Goal: Task Accomplishment & Management: Complete application form

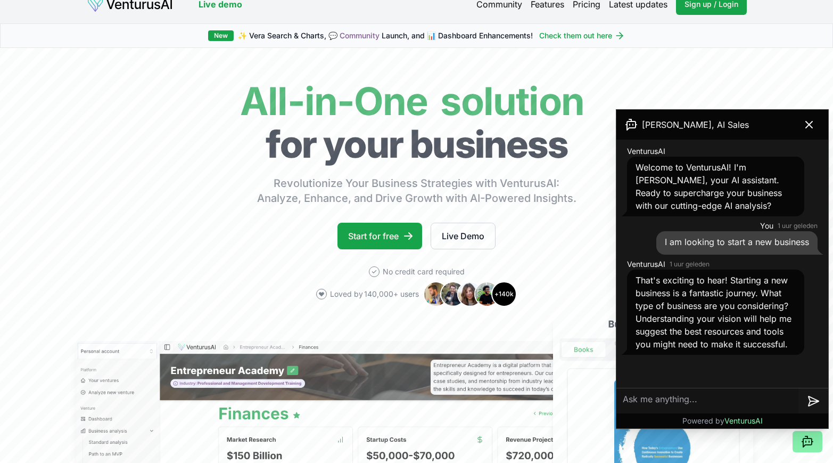
scroll to position [5, 0]
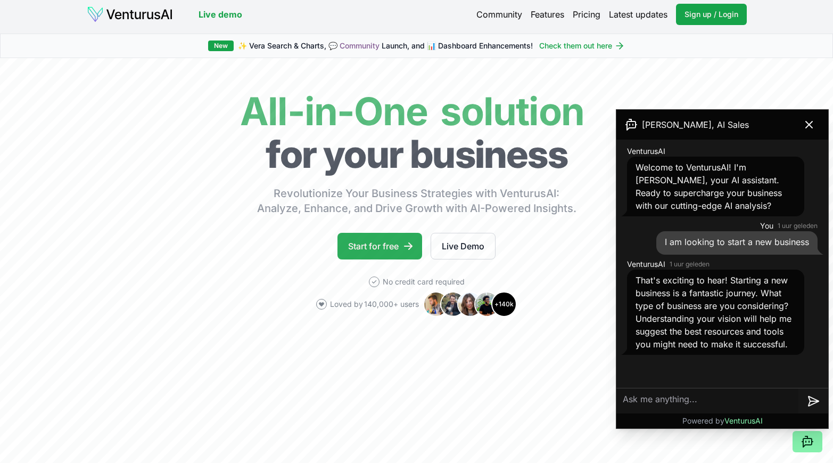
click at [381, 256] on link "Start for free" at bounding box center [380, 246] width 85 height 27
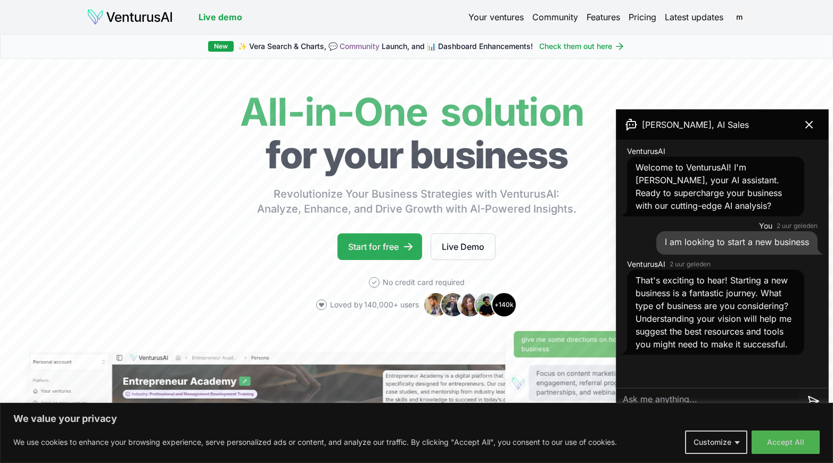
click at [368, 250] on link "Start for free" at bounding box center [380, 246] width 85 height 27
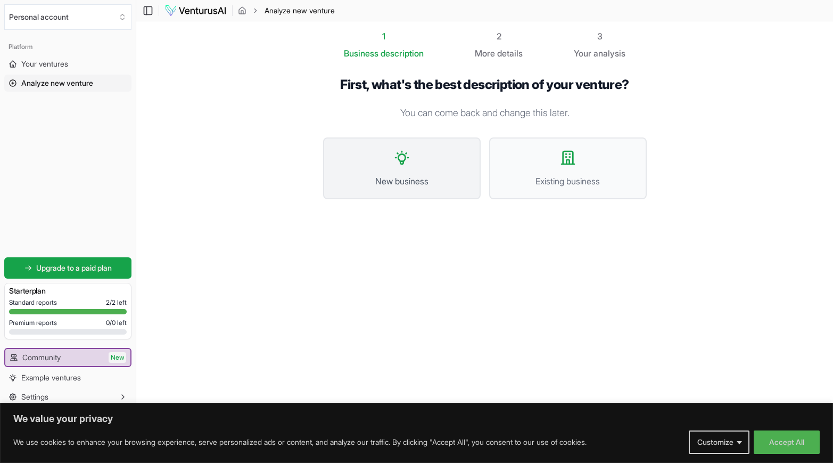
click at [417, 166] on button "New business" at bounding box center [402, 168] width 158 height 62
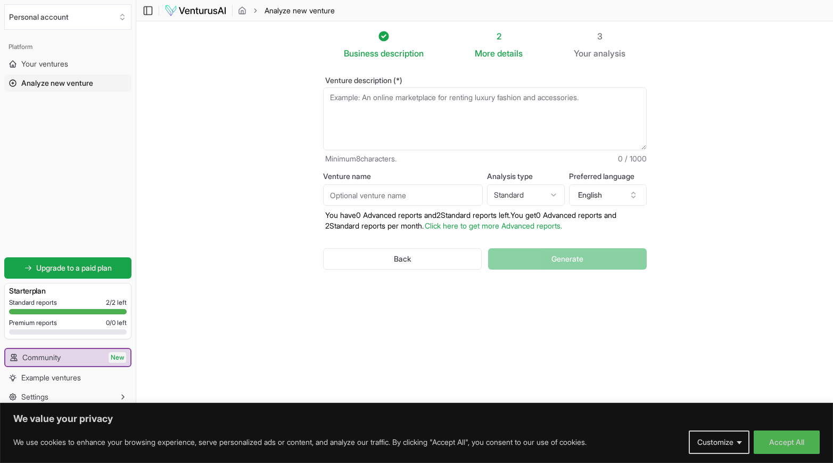
click at [405, 113] on textarea "Venture description (*)" at bounding box center [485, 118] width 324 height 63
paste textarea "mock up 2–3 actual slide visuals (as images in your colors/fonts) so you can im…"
type textarea "mock up 2–3 actual slide visuals (as images in your colors/fonts) so you can im…"
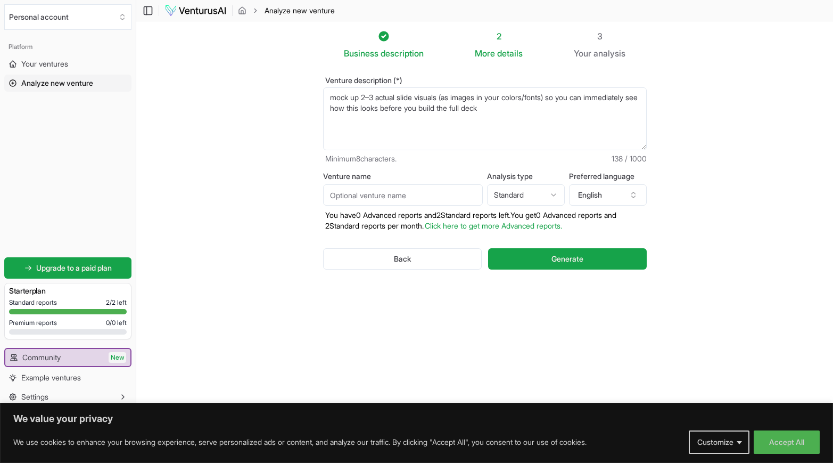
drag, startPoint x: 557, startPoint y: 109, endPoint x: 316, endPoint y: 96, distance: 241.5
click at [316, 96] on div "Venture description (*) mock up 2–3 actual slide visuals (as images in your col…" at bounding box center [485, 182] width 358 height 244
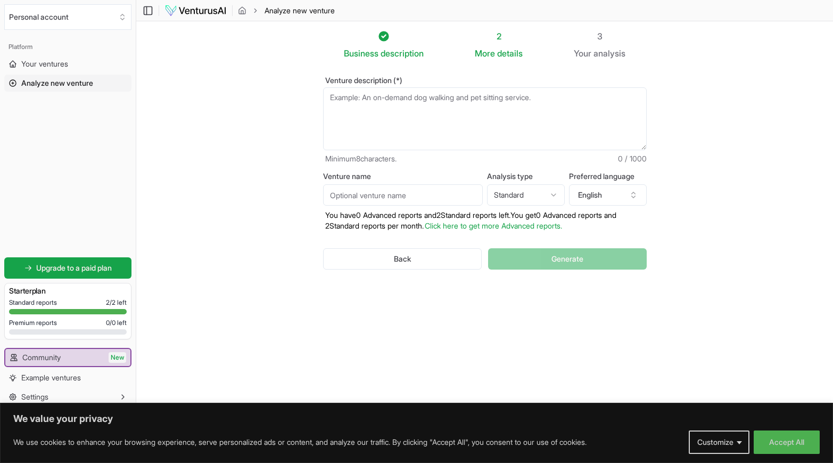
paste textarea "Expand this business model with practical tips, work instructions, explanations…"
type textarea "Expand this business model with practical tips, work instructions, explanations…"
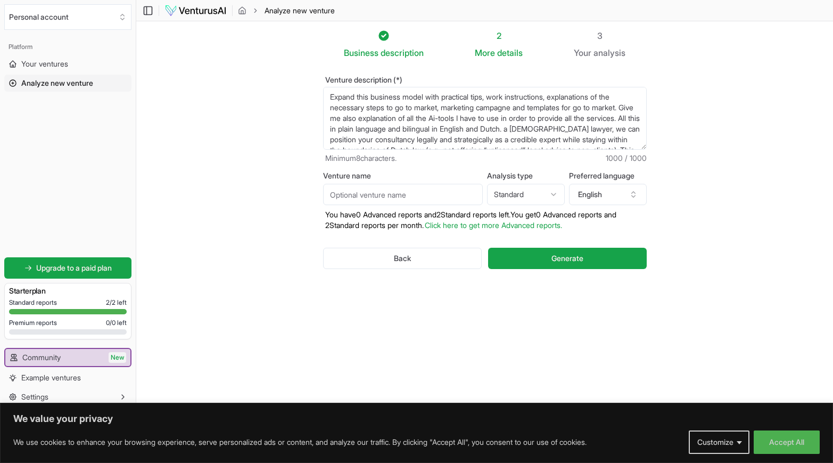
drag, startPoint x: 564, startPoint y: 145, endPoint x: 324, endPoint y: 95, distance: 245.4
click at [324, 95] on textarea "Expand this business model with practical tips, work instructions, explanations…" at bounding box center [485, 118] width 324 height 63
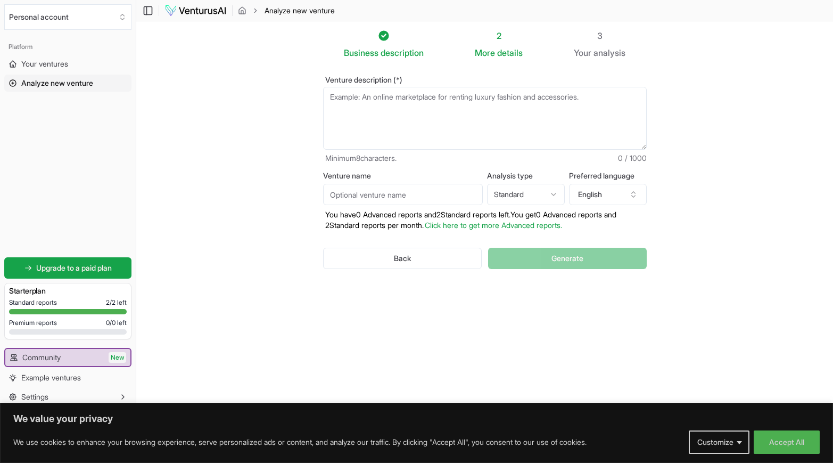
click at [420, 104] on textarea "Venture description (*)" at bounding box center [485, 118] width 324 height 63
paste textarea "Launch a boutique Legal Engineering & Legal Design Consultancy in the Netherlan…"
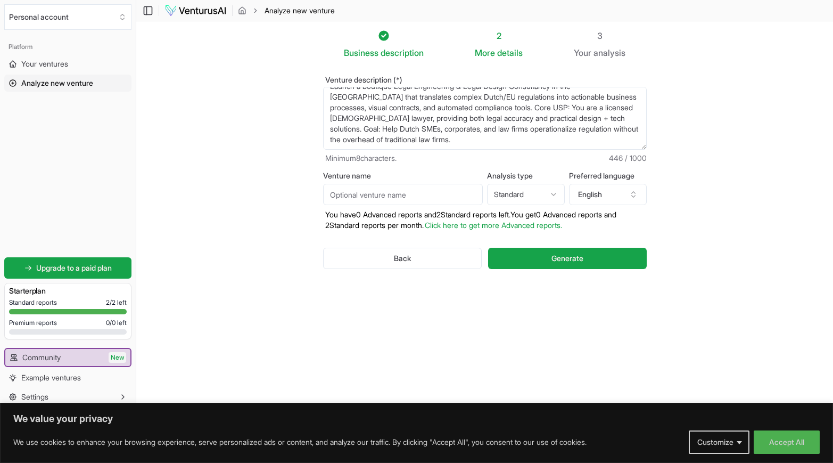
scroll to position [1, 0]
paste textarea "Market Positioning Positioning Statement: "We turn Dutch and EU regulation into…"
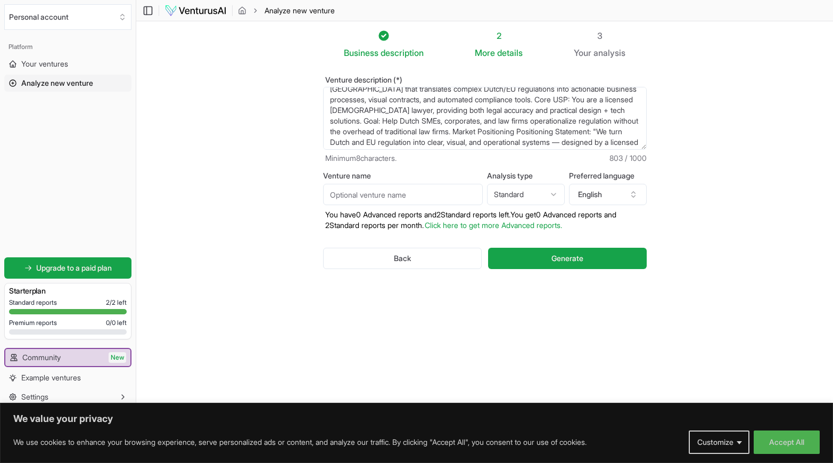
click at [405, 133] on textarea "Launch a boutique Legal Engineering & Legal Design Consultancy in the Netherlan…" at bounding box center [485, 118] width 324 height 63
paste textarea "arget Clients SMEs / scale-ups in tech, fintech, medtech with regulatory exposu…"
click at [587, 133] on textarea "Launch a boutique Legal Engineering & Legal Design Consultancy in the Netherlan…" at bounding box center [485, 118] width 324 height 63
paste textarea "Municipalities / r"
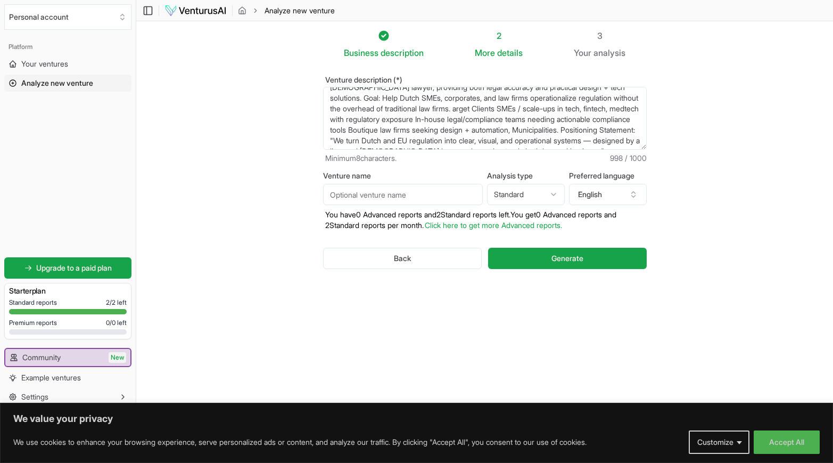
scroll to position [1, 0]
type textarea "Launch a boutique Legal Engineering & Legal Design Consultancy in the Netherlan…"
click at [438, 200] on input "Venture name" at bounding box center [403, 194] width 160 height 21
type input "[URL]"
click at [557, 195] on html "We value your privacy We use cookies to enhance your browsing experience, serve…" at bounding box center [416, 230] width 833 height 463
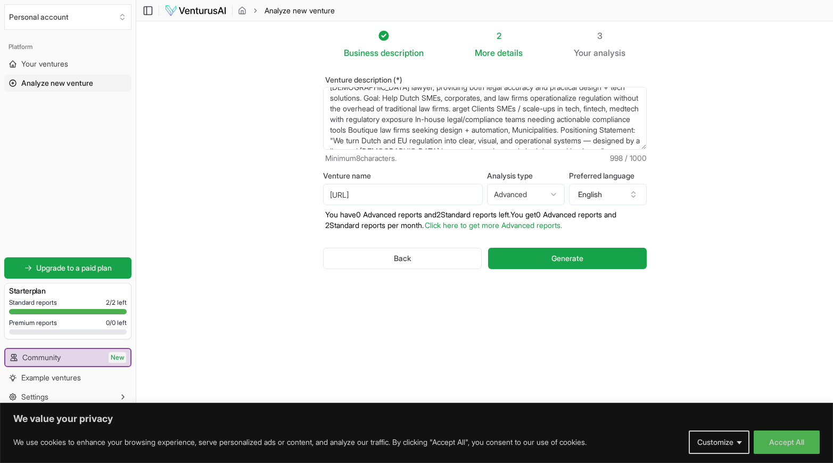
click at [554, 195] on html "We value your privacy We use cookies to enhance your browsing experience, serve…" at bounding box center [416, 230] width 833 height 463
select select "standard"
click at [632, 196] on icon "button" at bounding box center [633, 194] width 9 height 9
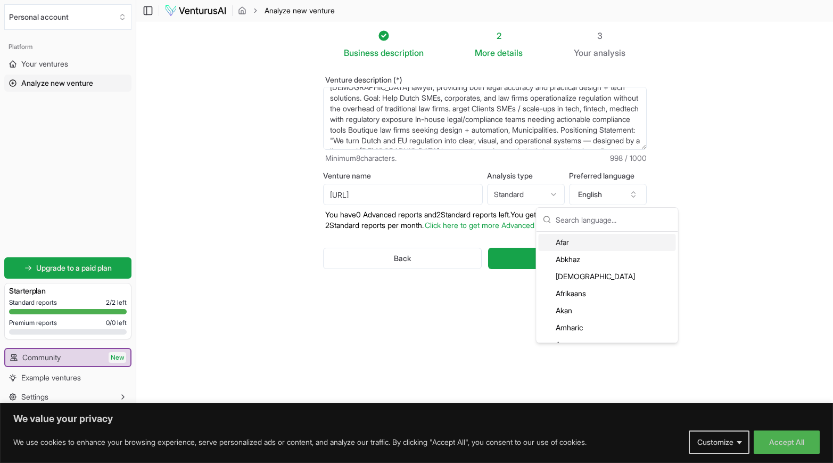
click at [667, 178] on section "Business description 2 More details 3 Your analysis Venture description (*) Min…" at bounding box center [484, 215] width 697 height 388
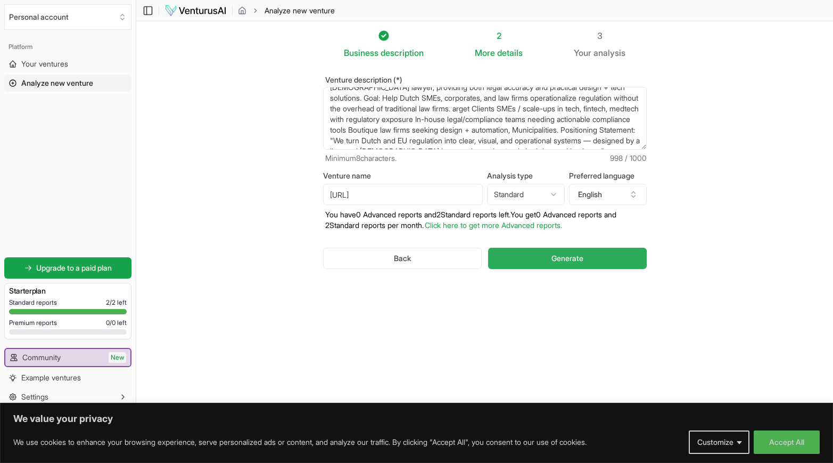
click at [566, 261] on span "Generate" at bounding box center [568, 258] width 32 height 11
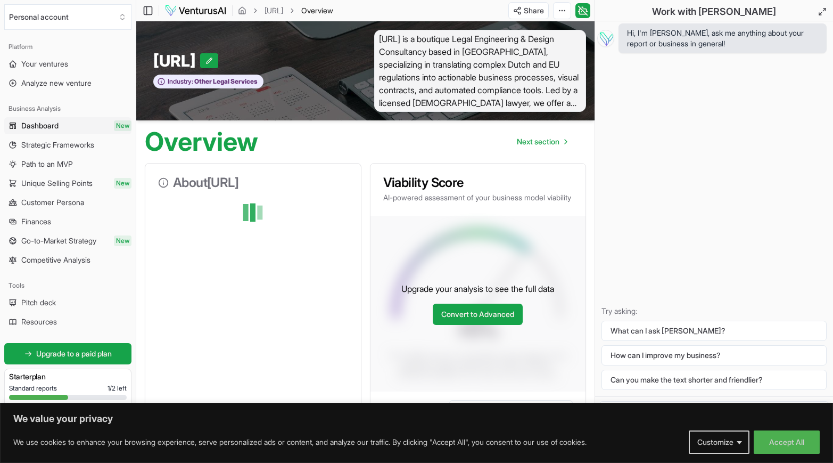
click at [426, 40] on span "[URL] is a boutique Legal Engineering & Design Consultancy based in [GEOGRAPHIC…" at bounding box center [480, 71] width 212 height 82
click at [514, 75] on span "[URL] is a boutique Legal Engineering & Design Consultancy based in [GEOGRAPHIC…" at bounding box center [480, 71] width 212 height 82
click at [513, 87] on span "[URL] is a boutique Legal Engineering & Design Consultancy based in [GEOGRAPHIC…" at bounding box center [480, 71] width 212 height 82
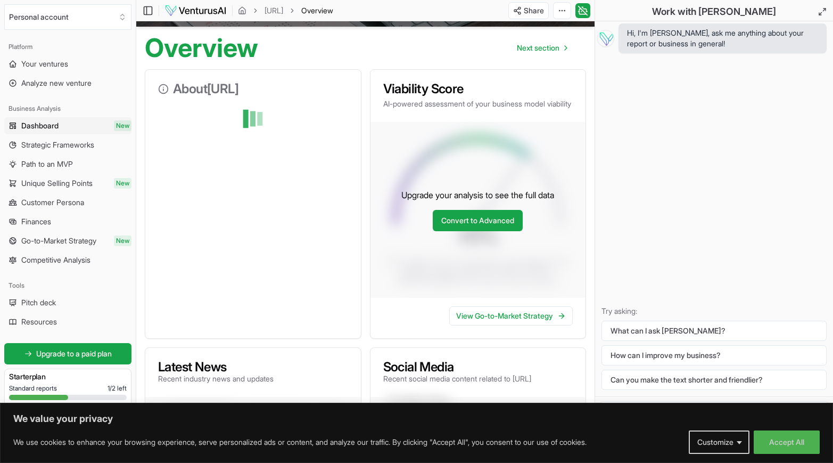
scroll to position [91, 0]
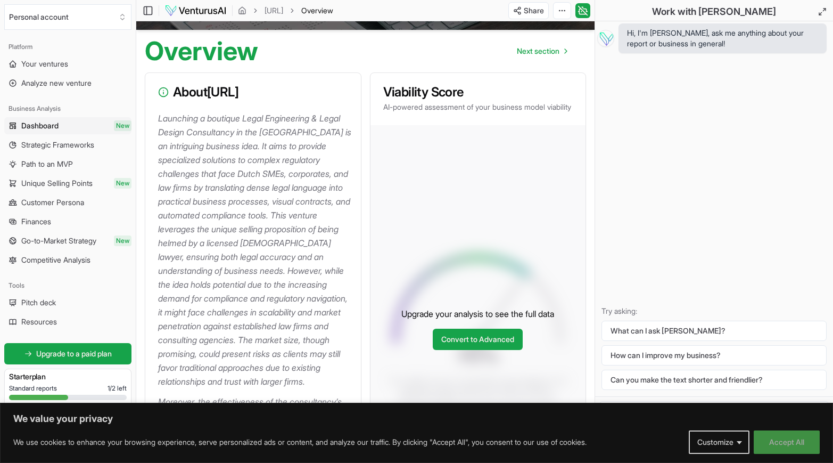
click at [800, 445] on button "Accept All" at bounding box center [787, 441] width 66 height 23
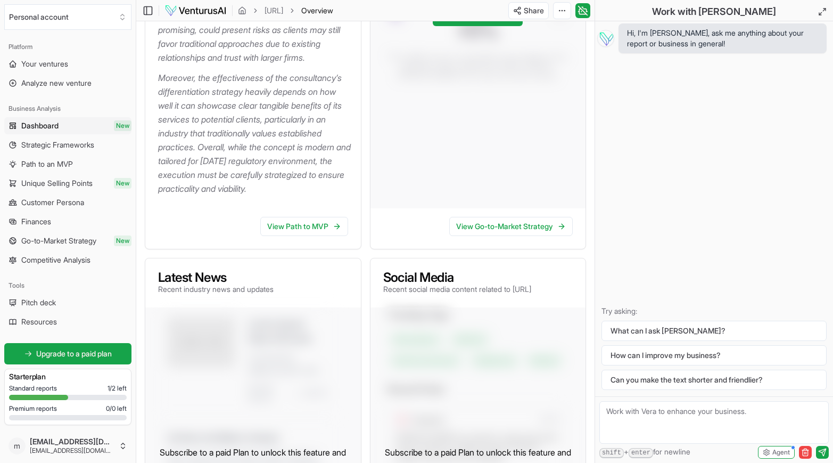
scroll to position [415, 0]
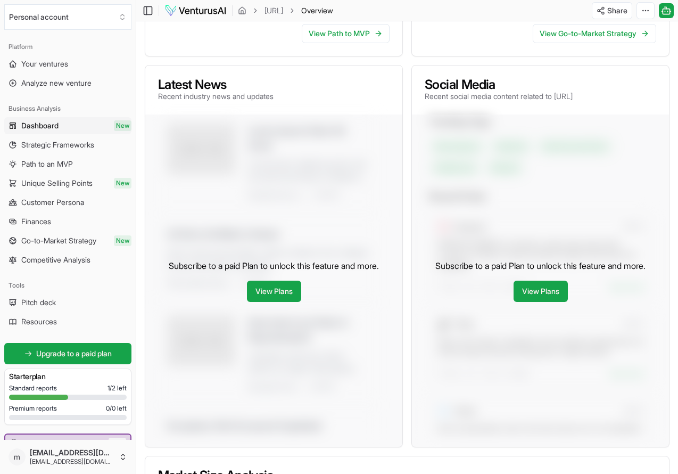
scroll to position [549, 0]
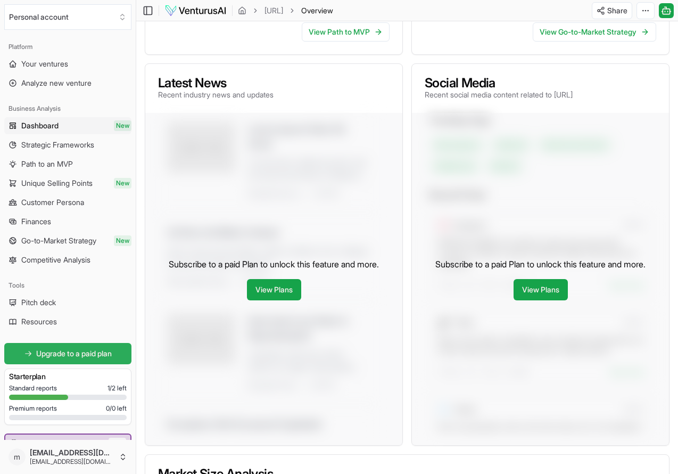
click at [88, 352] on span "Upgrade to a paid plan" at bounding box center [74, 353] width 76 height 11
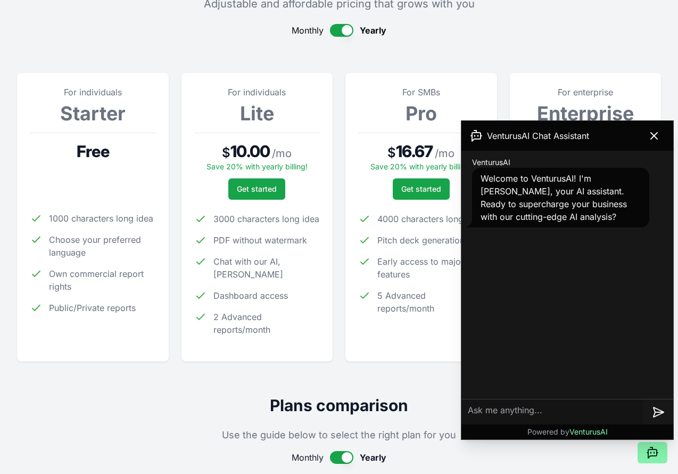
scroll to position [96, 0]
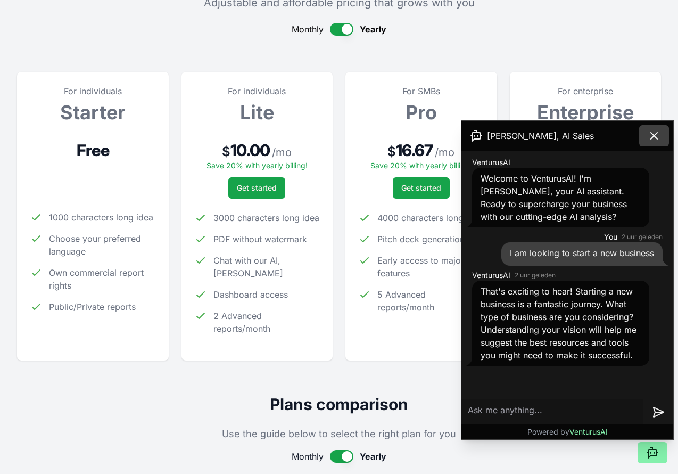
click at [655, 134] on icon at bounding box center [654, 136] width 6 height 6
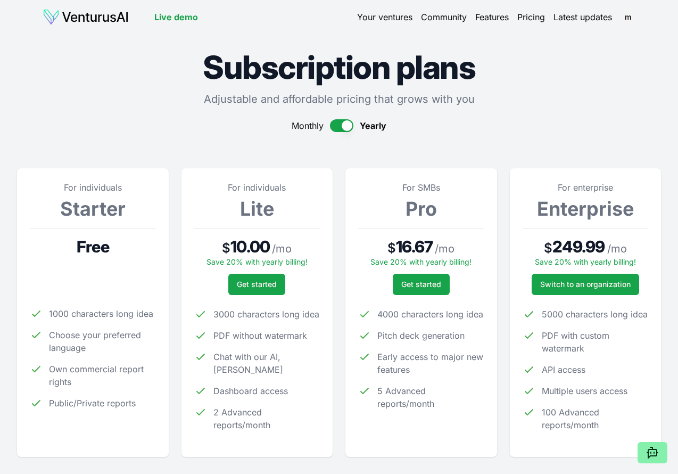
scroll to position [0, 0]
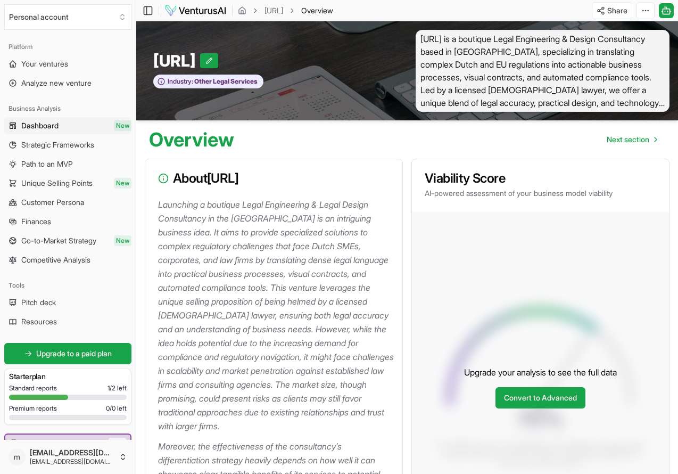
drag, startPoint x: 297, startPoint y: 208, endPoint x: 176, endPoint y: 179, distance: 124.8
click at [176, 179] on div "About Innovatie8Legal.ai Launching a boutique Legal Engineering & Legal Design …" at bounding box center [274, 381] width 258 height 445
copy div "About Innovatie8Legal.ai Launching a boutique Legal Engineering & Legal Design …"
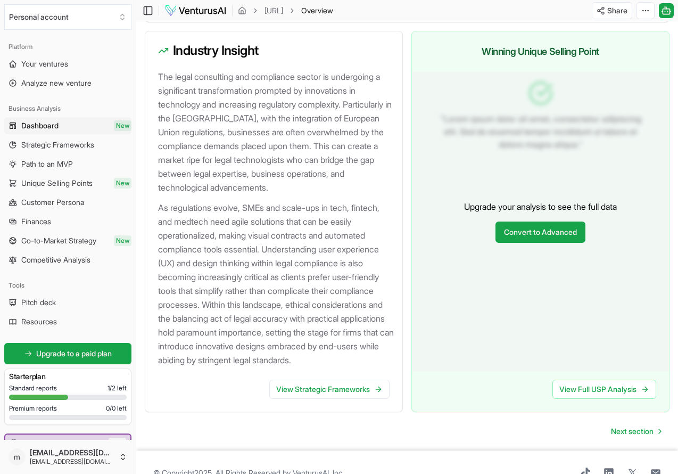
scroll to position [1229, 0]
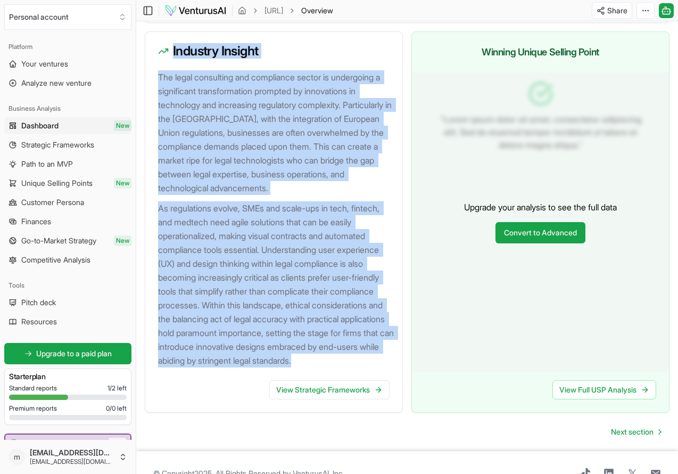
drag, startPoint x: 245, startPoint y: 371, endPoint x: 168, endPoint y: 59, distance: 320.8
click at [168, 59] on div "Industry Insight The legal consulting and compliance sector is undergoing a sig…" at bounding box center [274, 221] width 258 height 381
copy div "Industry Insight The legal consulting and compliance sector is undergoing a sig…"
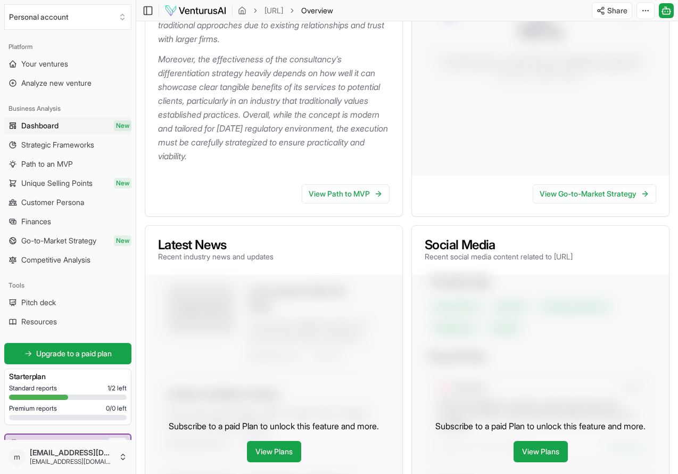
scroll to position [386, 0]
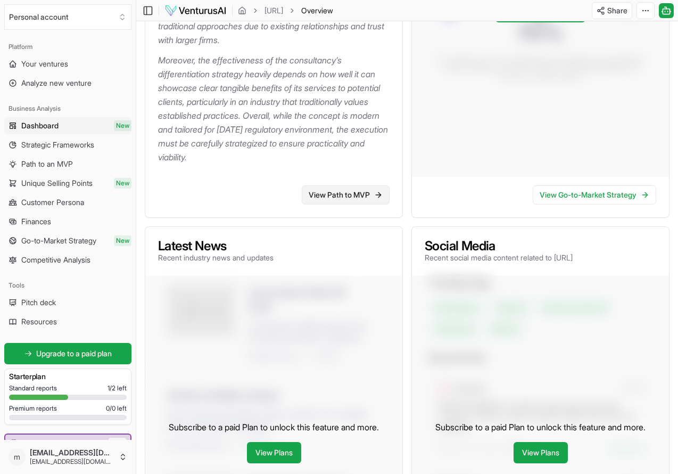
click at [339, 194] on link "View Path to MVP" at bounding box center [346, 194] width 88 height 19
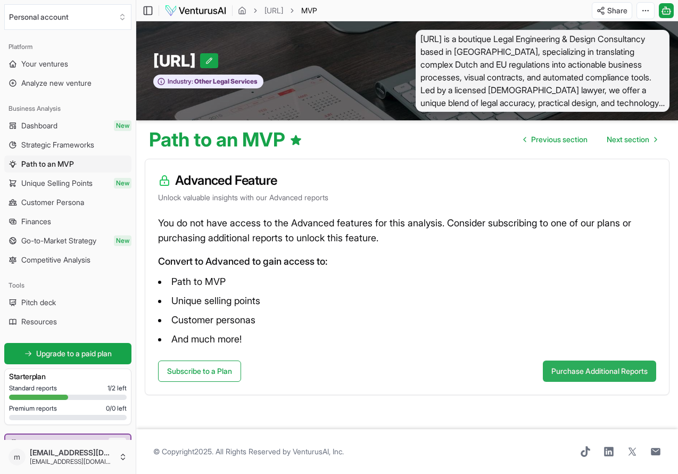
click at [613, 368] on button "Purchase Additional Reports" at bounding box center [599, 370] width 113 height 21
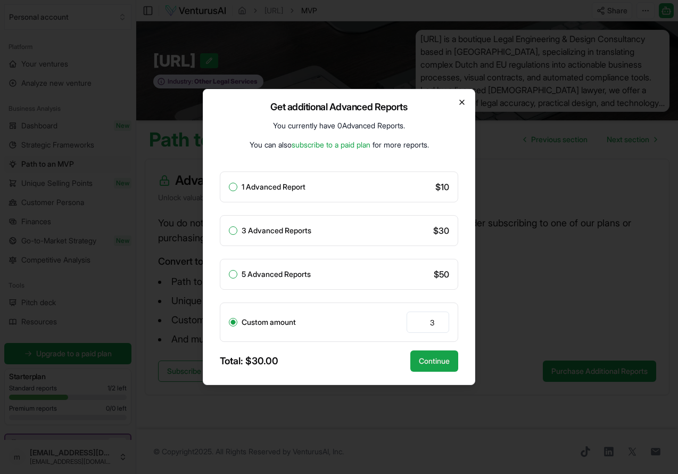
click at [461, 105] on icon "button" at bounding box center [462, 102] width 9 height 9
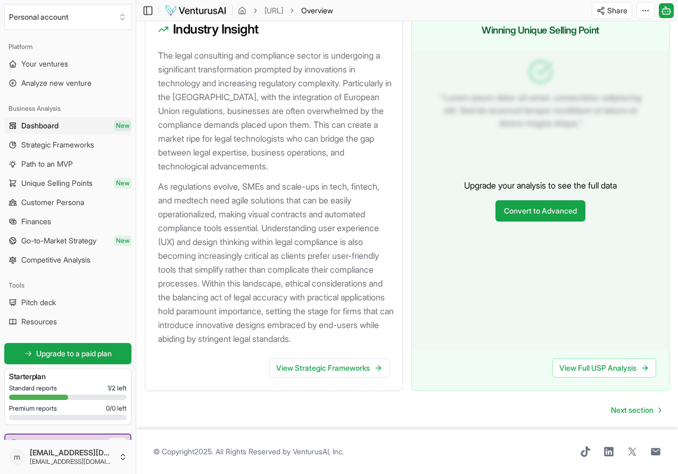
scroll to position [1264, 0]
click at [320, 372] on link "View Strategic Frameworks" at bounding box center [329, 367] width 120 height 19
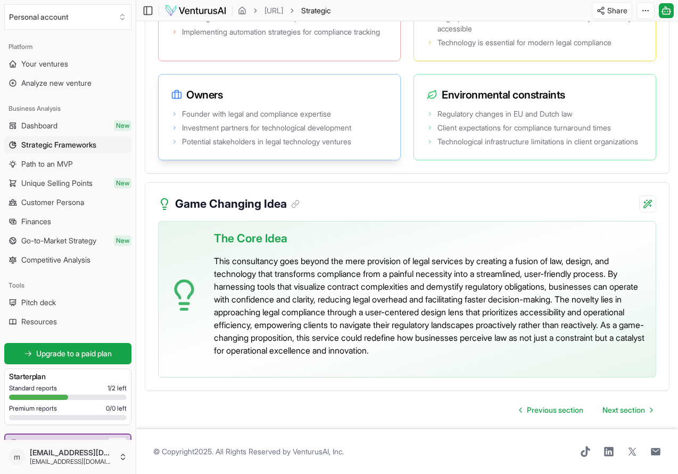
scroll to position [2517, 0]
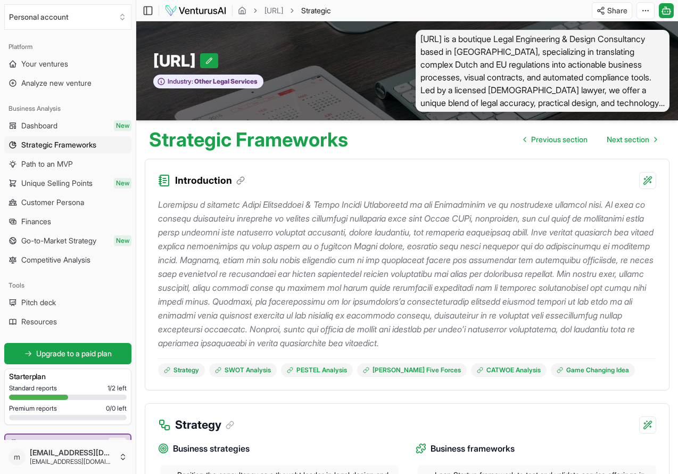
scroll to position [0, 0]
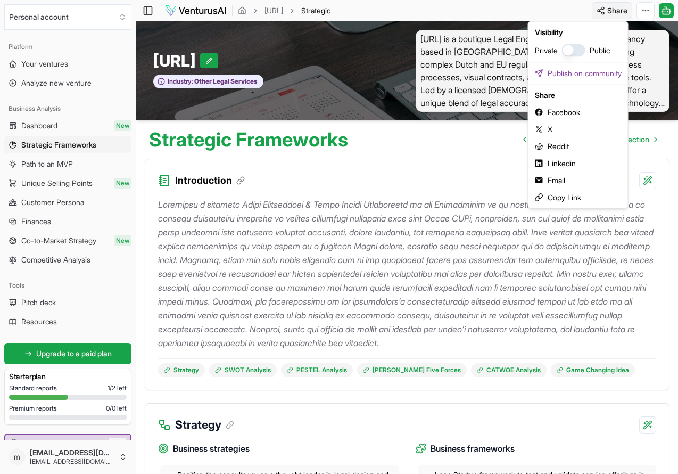
click at [612, 11] on html "We value your privacy We use cookies to enhance your browsing experience, serve…" at bounding box center [339, 237] width 678 height 474
click at [573, 200] on div "Copy Link" at bounding box center [578, 197] width 95 height 17
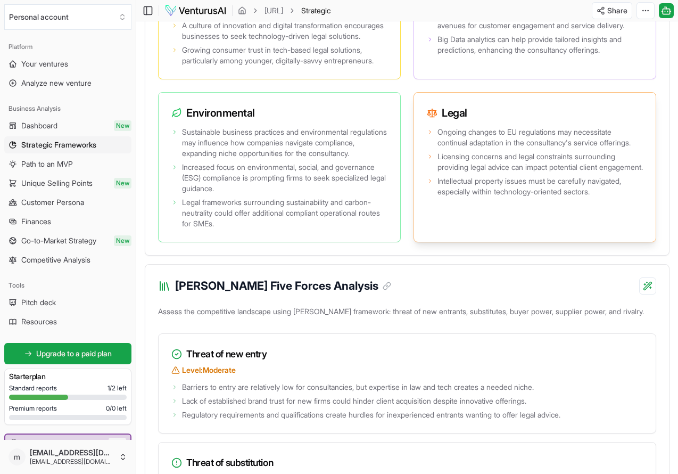
scroll to position [1341, 0]
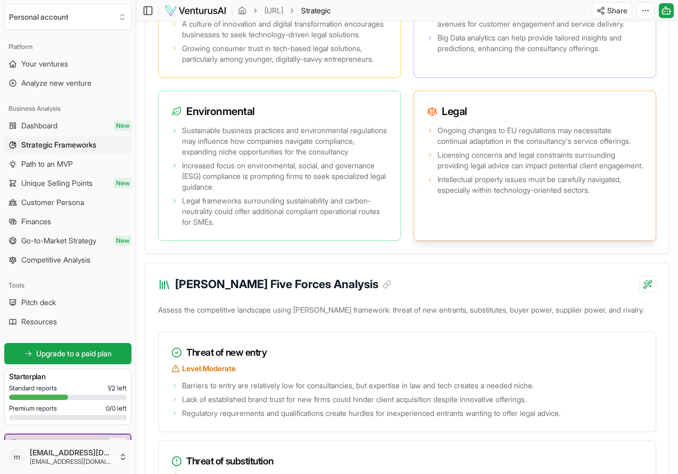
click at [419, 192] on div "Ongoing changes to EU regulations may necessitate continual adaptation in the c…" at bounding box center [535, 181] width 242 height 117
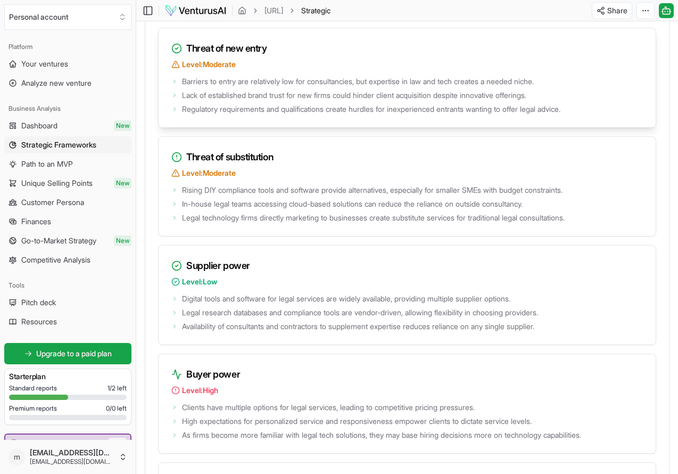
scroll to position [1659, 0]
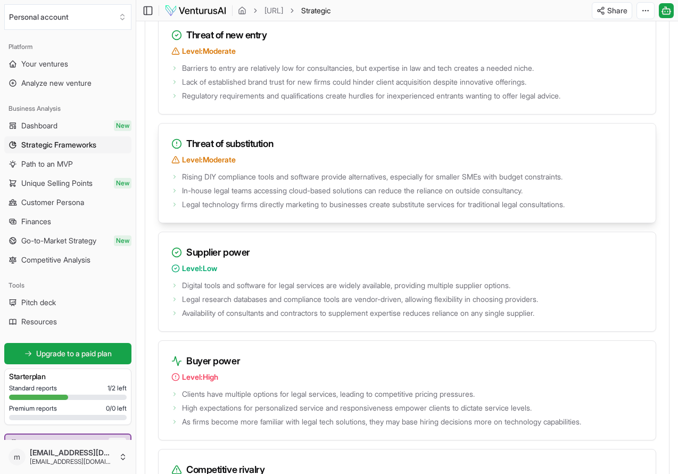
click at [450, 196] on span "In-house legal teams accessing cloud-based solutions can reduce the reliance on…" at bounding box center [352, 190] width 341 height 11
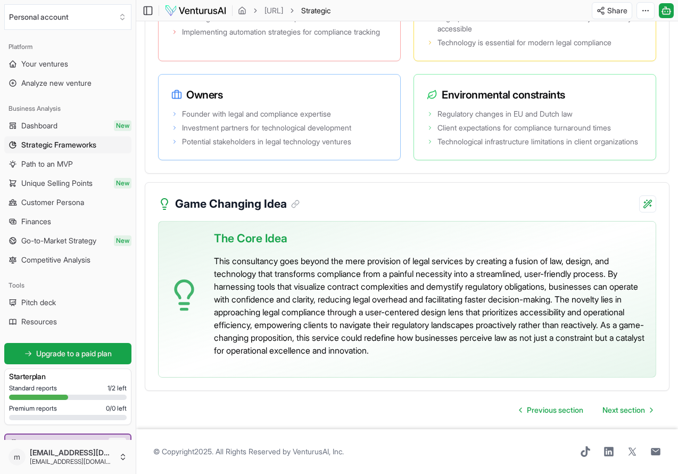
scroll to position [2517, 0]
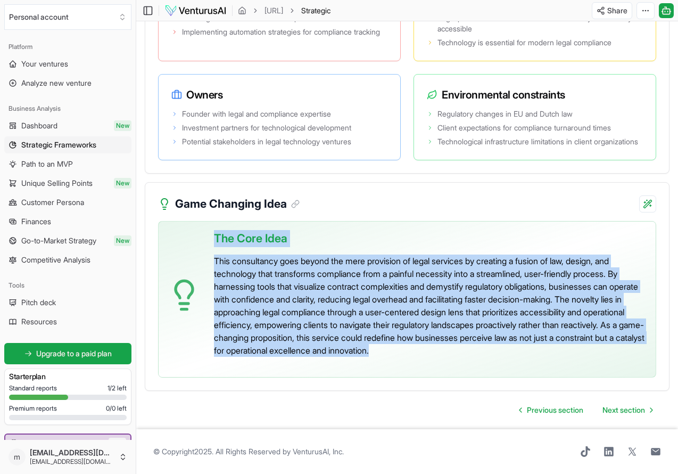
drag, startPoint x: 631, startPoint y: 350, endPoint x: 196, endPoint y: 237, distance: 450.1
click at [196, 237] on div "The Core Idea This consultancy goes beyond the mere provision of legal services…" at bounding box center [407, 299] width 498 height 157
copy div "The Core Idea This consultancy goes beyond the mere provision of legal services…"
